Goal: Information Seeking & Learning: Learn about a topic

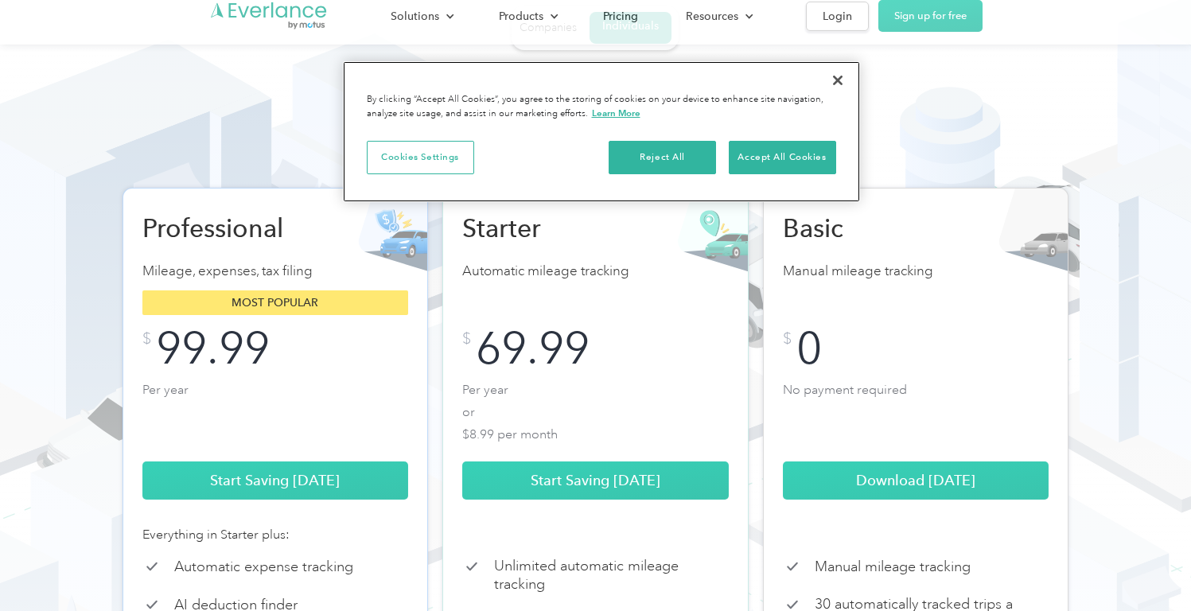
scroll to position [91, 0]
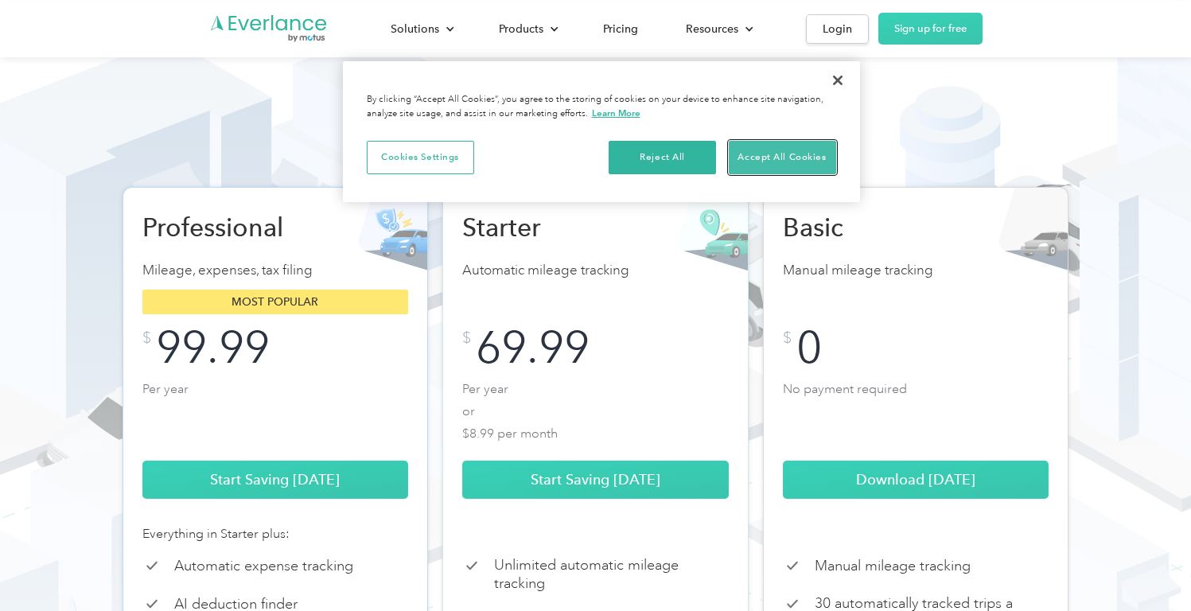
click at [769, 159] on button "Accept All Cookies" at bounding box center [782, 157] width 107 height 33
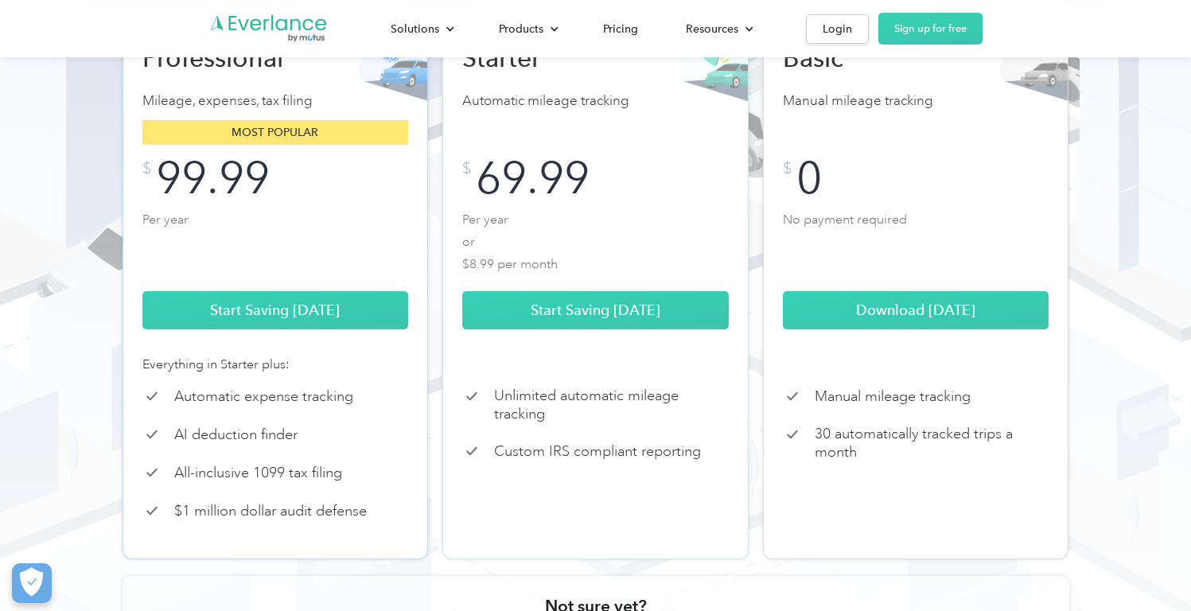
scroll to position [261, 0]
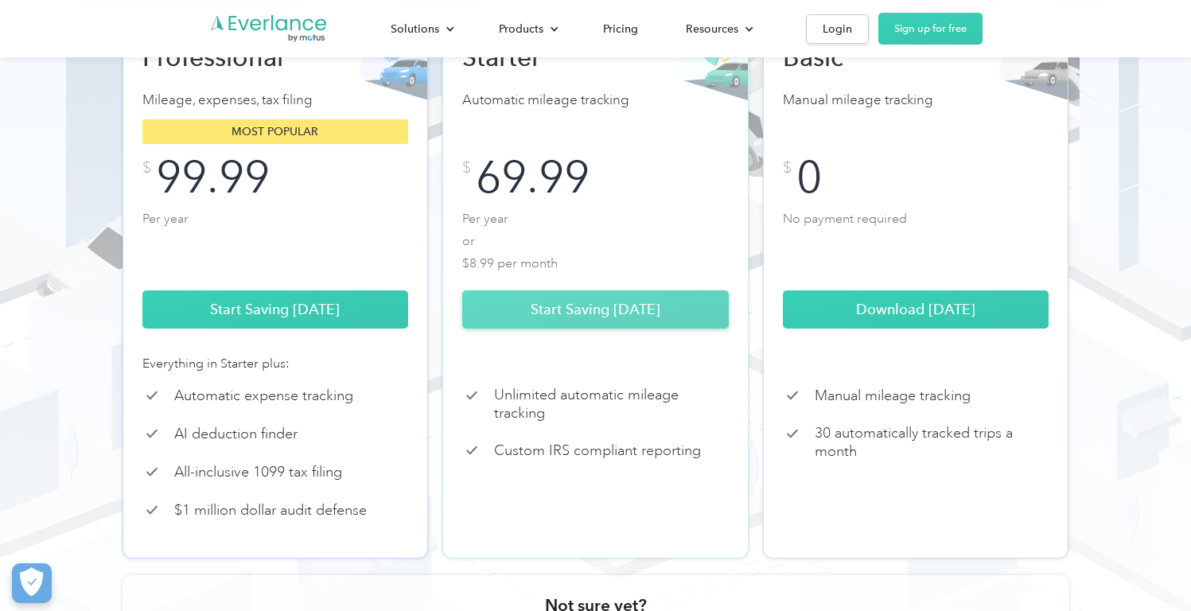
click at [612, 329] on link "Start Saving [DATE]" at bounding box center [595, 309] width 267 height 38
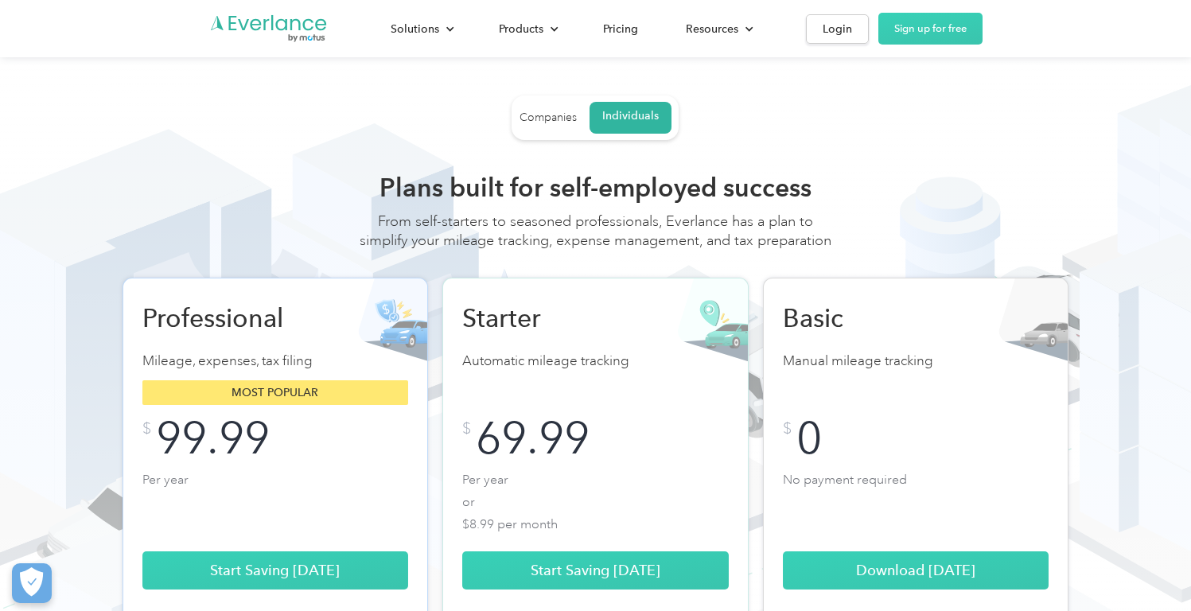
scroll to position [2, 0]
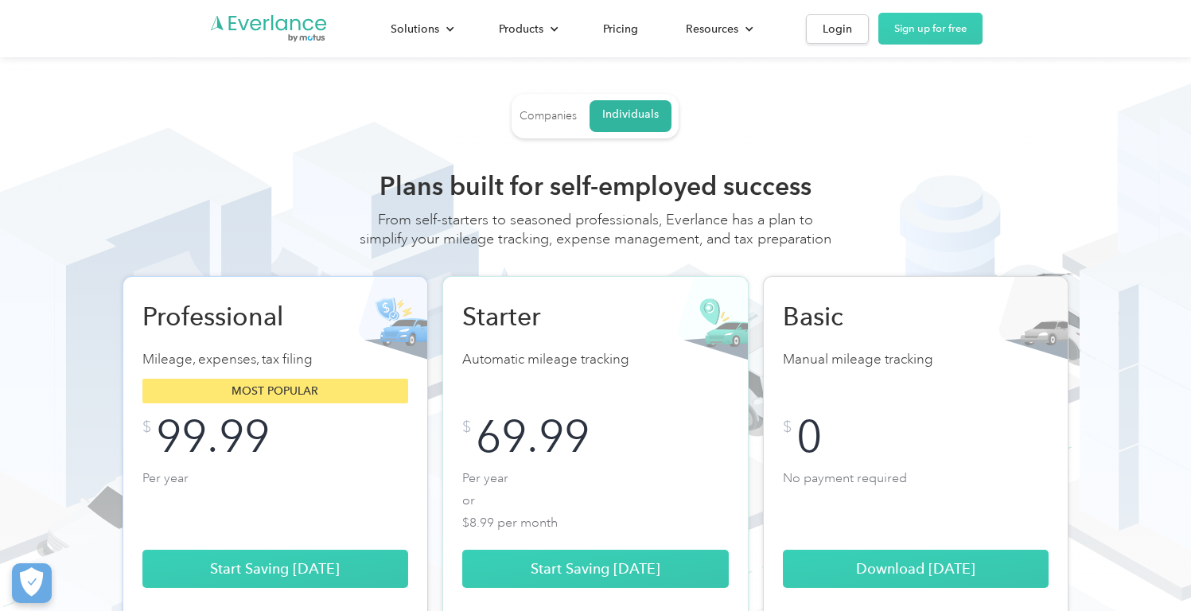
click at [564, 115] on div "Companies" at bounding box center [548, 116] width 57 height 14
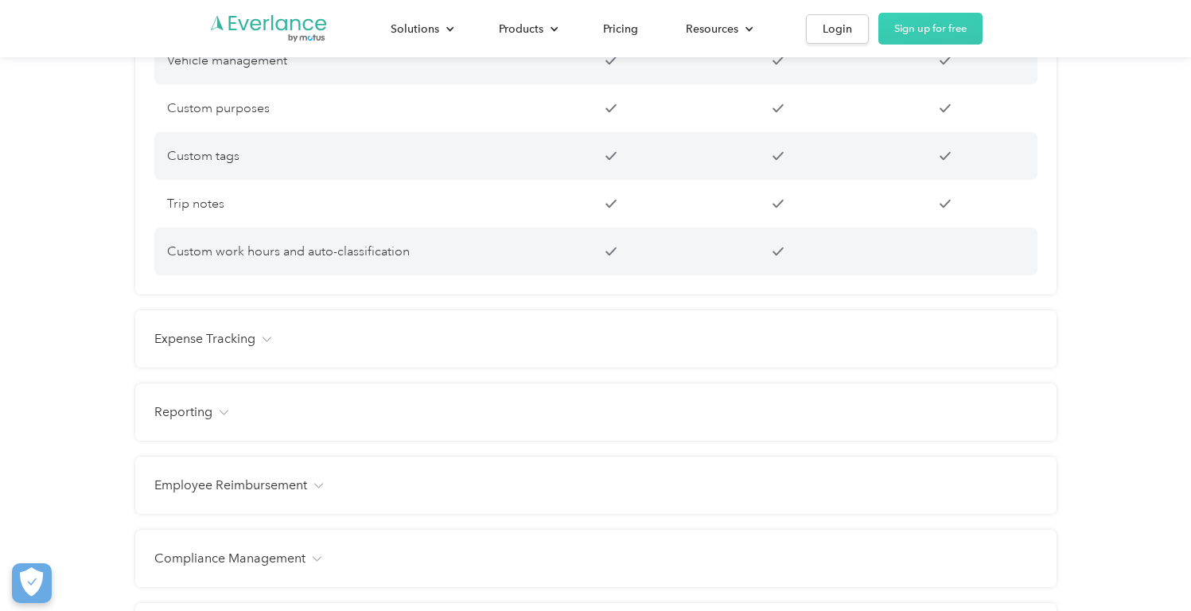
scroll to position [1422, 0]
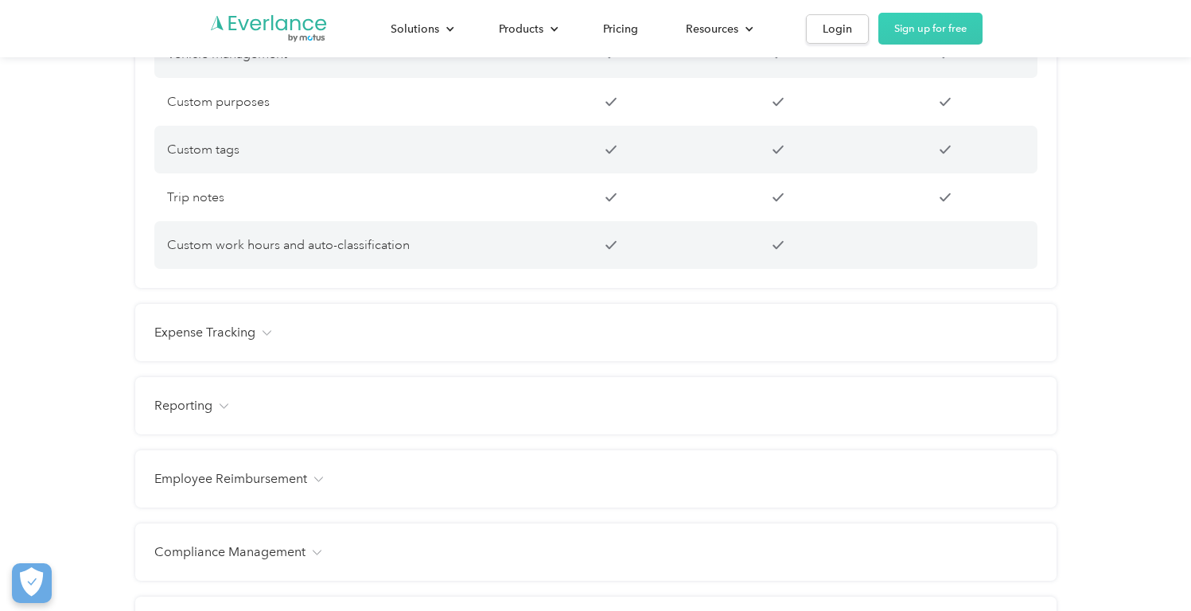
click at [273, 491] on div "Employee Reimbursement Tax-free benefit Customizable mileage rates Customizable…" at bounding box center [596, 478] width 922 height 57
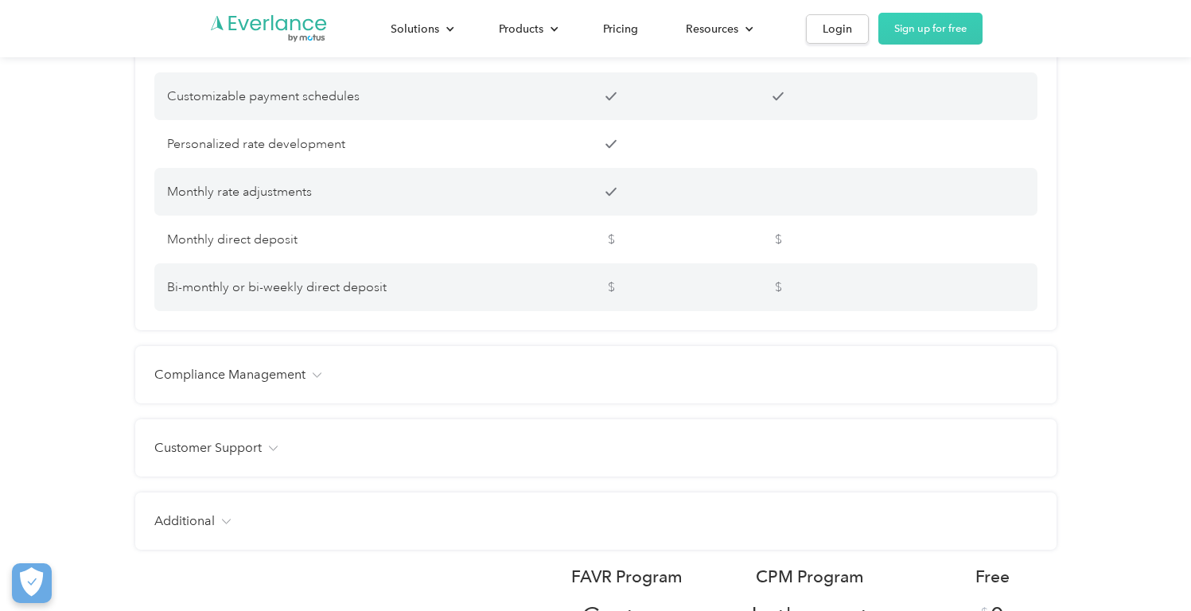
scroll to position [1955, 0]
click at [368, 386] on div "Compliance Management IRS-compliant mileage logs Driver’s license verification …" at bounding box center [596, 372] width 922 height 57
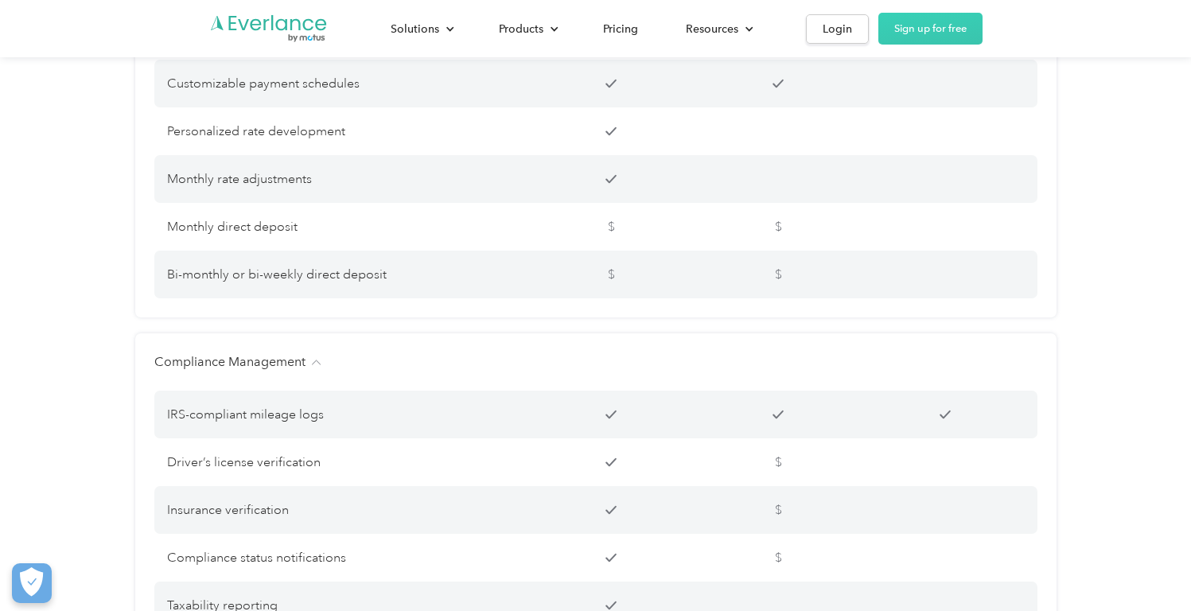
scroll to position [1968, 0]
click at [392, 368] on div "Compliance Management" at bounding box center [595, 359] width 883 height 19
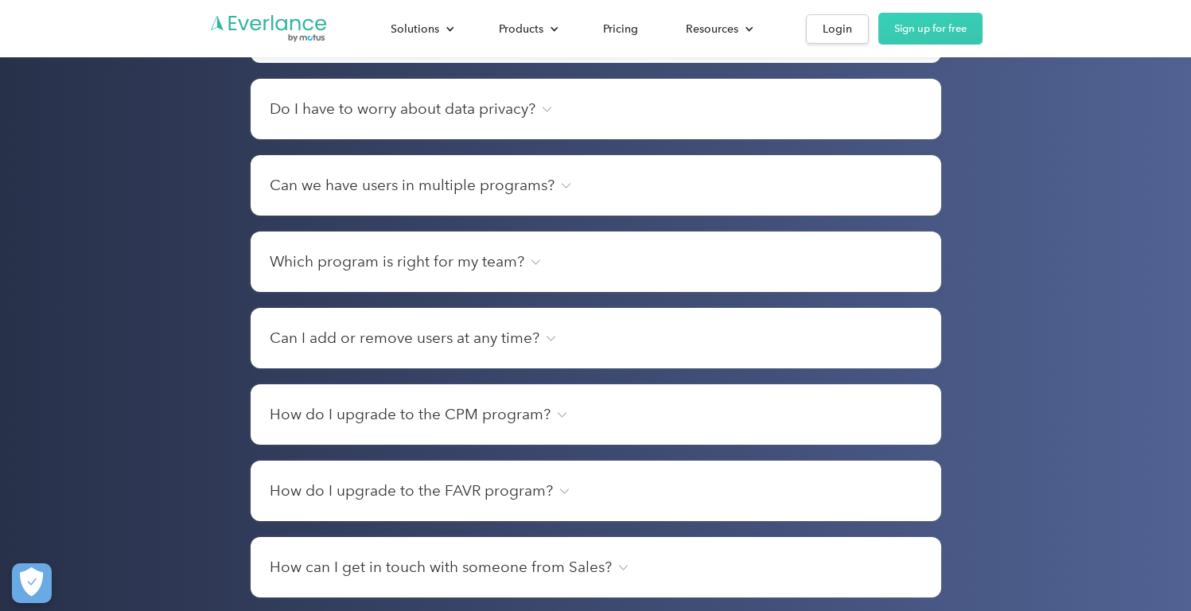
scroll to position [2849, 0]
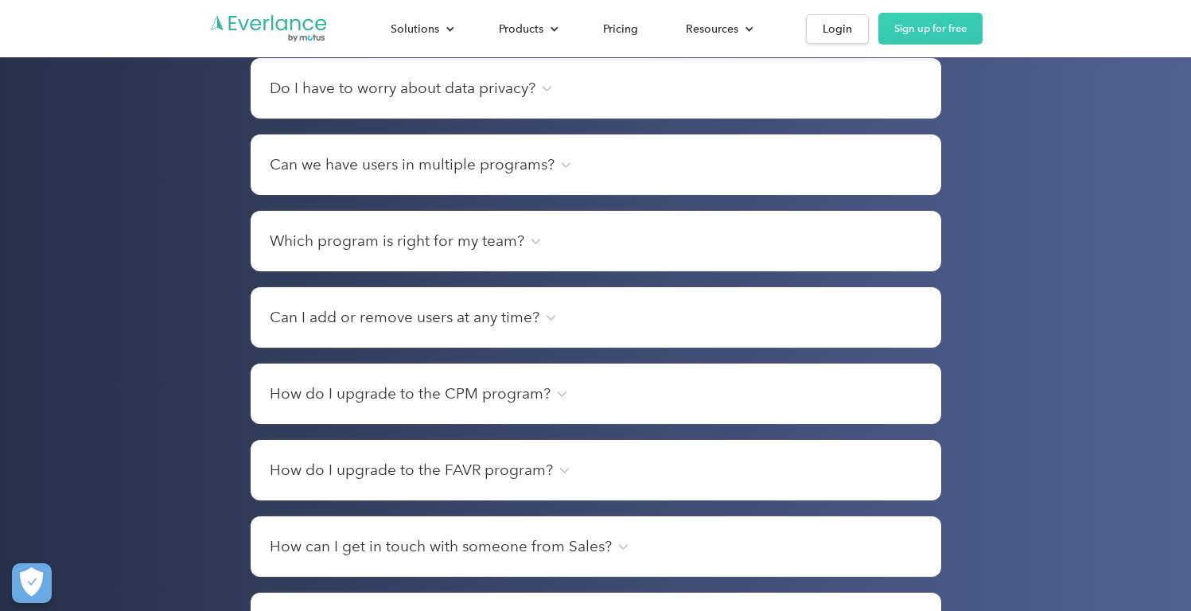
click at [429, 476] on h4 "How do I upgrade to the FAVR program?" at bounding box center [411, 470] width 283 height 22
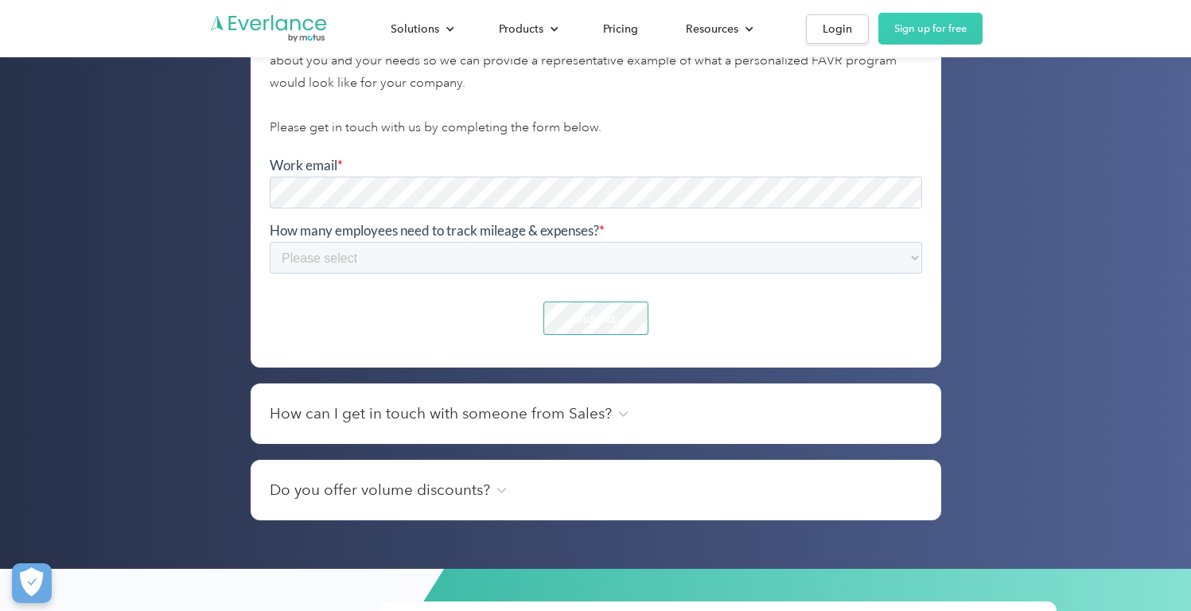
scroll to position [3340, 0]
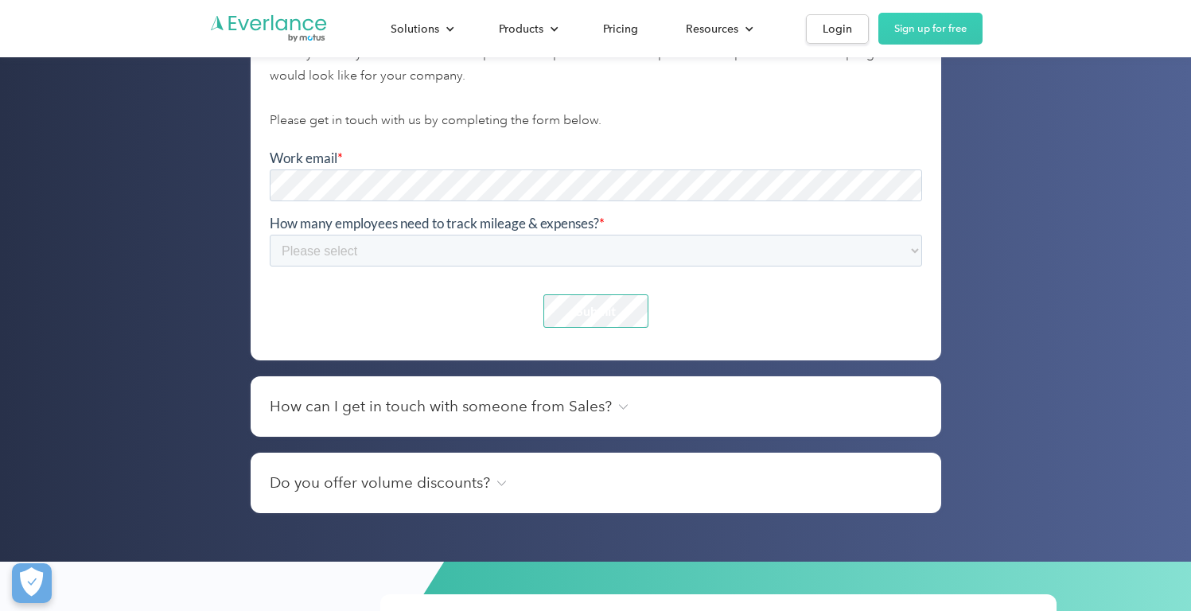
click at [527, 425] on div "How can I get in touch with someone from Sales? Great question. Just fill out a…" at bounding box center [596, 406] width 691 height 60
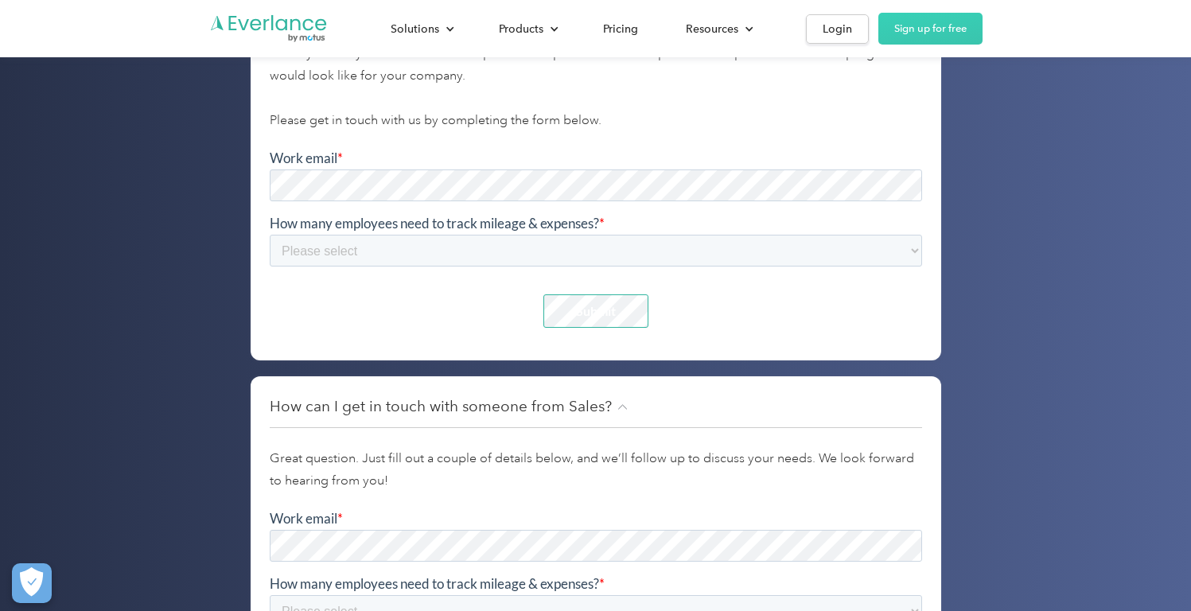
click at [527, 425] on div "Great question. Just fill out a couple of details below, and we’ll follow up to…" at bounding box center [596, 560] width 653 height 284
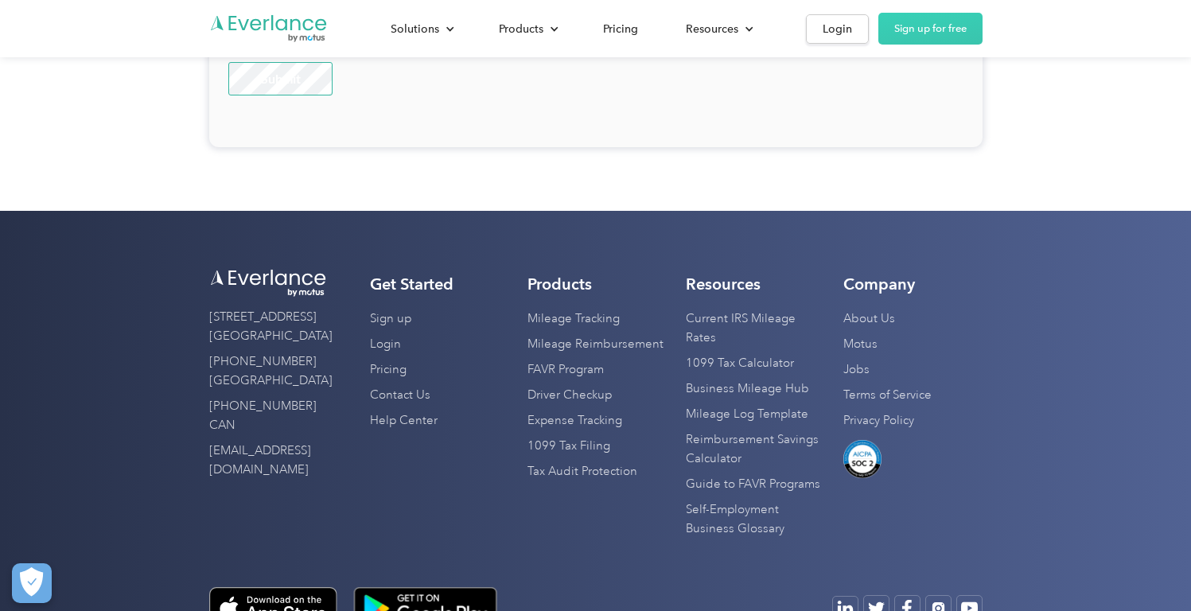
scroll to position [4726, 0]
